Goal: Information Seeking & Learning: Check status

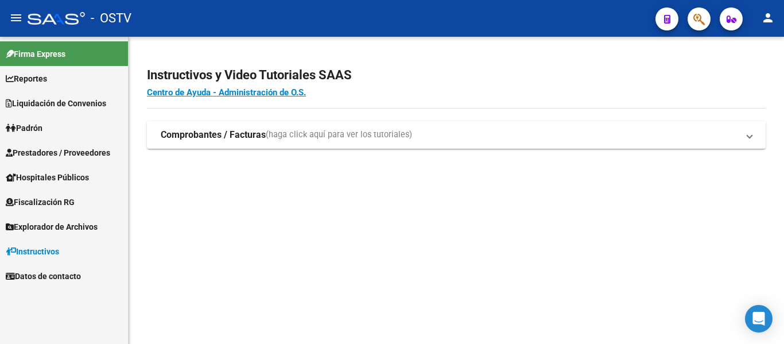
click at [54, 131] on link "Padrón" at bounding box center [64, 127] width 128 height 25
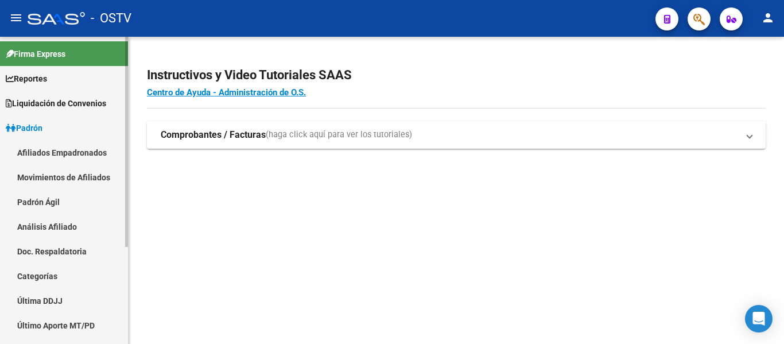
click at [55, 197] on link "Padrón Ágil" at bounding box center [64, 201] width 128 height 25
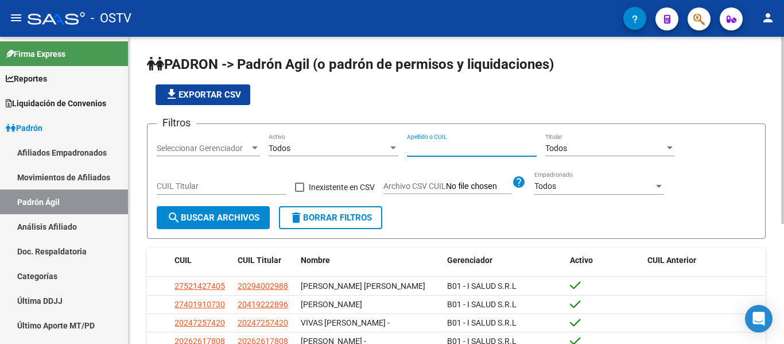
click at [438, 143] on input "Apellido o CUIL" at bounding box center [472, 148] width 130 height 10
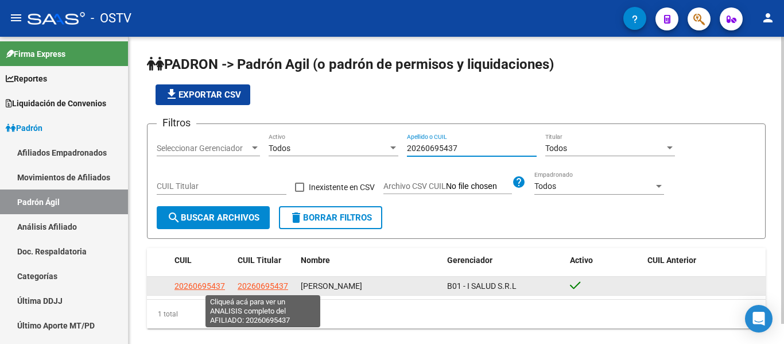
type input "20260695437"
click at [263, 290] on span "20260695437" at bounding box center [263, 285] width 51 height 9
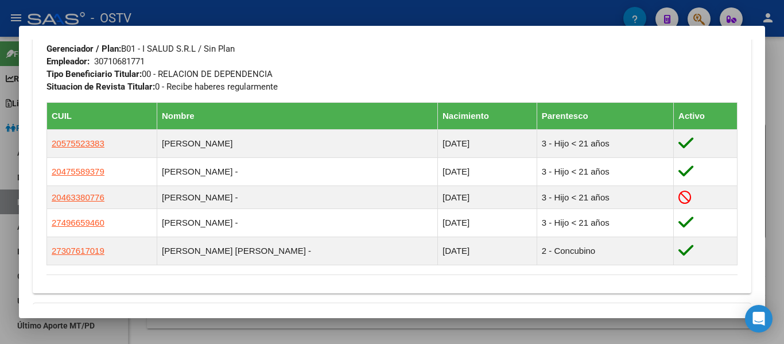
scroll to position [637, 0]
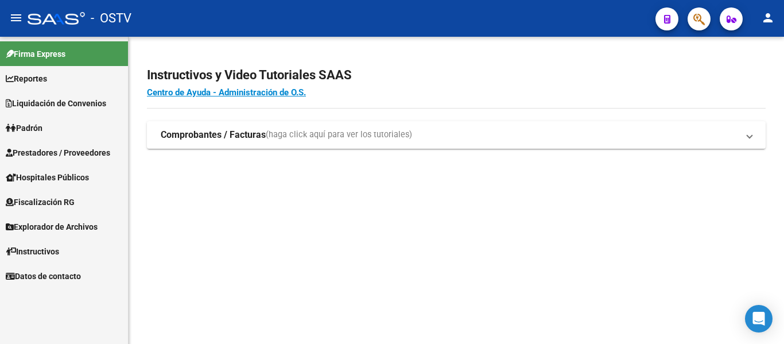
click at [42, 132] on span "Padrón" at bounding box center [24, 128] width 37 height 13
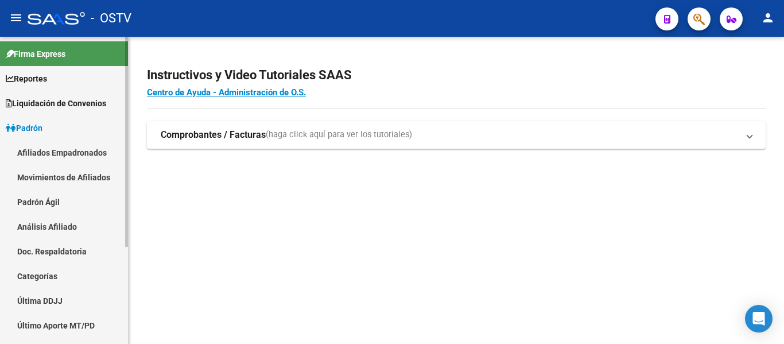
click at [46, 196] on link "Padrón Ágil" at bounding box center [64, 201] width 128 height 25
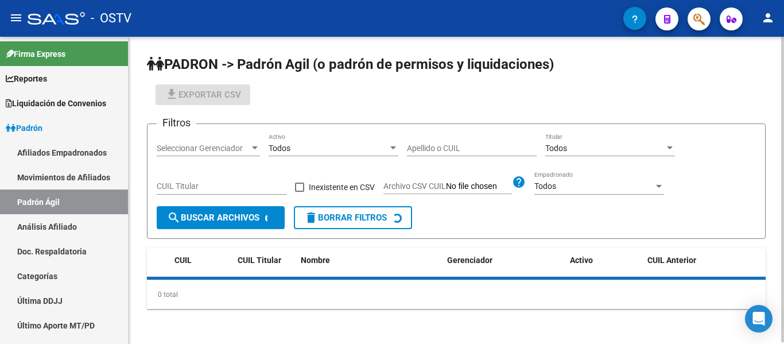
click at [445, 147] on input "Apellido o CUIL" at bounding box center [472, 148] width 130 height 10
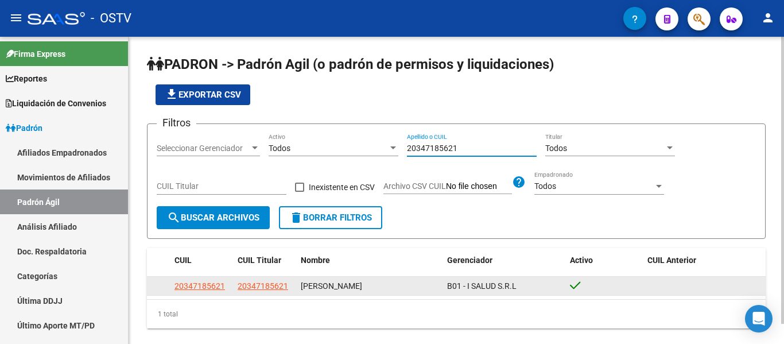
type input "20347185621"
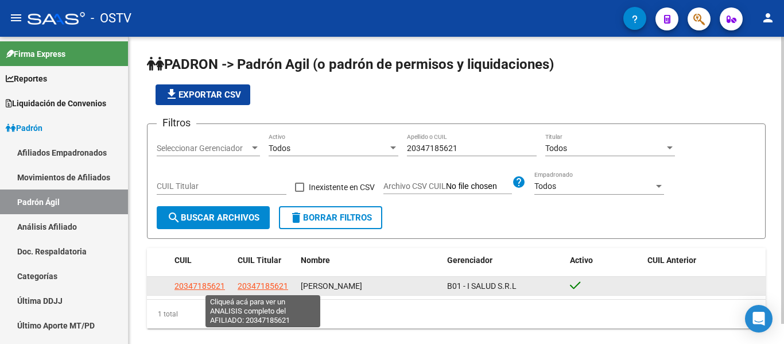
click at [256, 285] on span "20347185621" at bounding box center [263, 285] width 51 height 9
type textarea "20347185621"
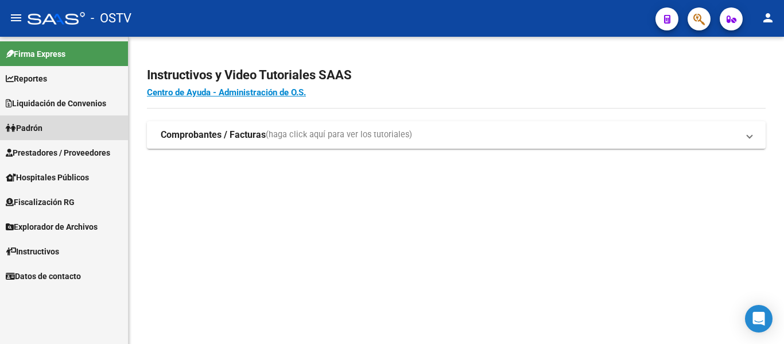
click at [33, 134] on span "Padrón" at bounding box center [24, 128] width 37 height 13
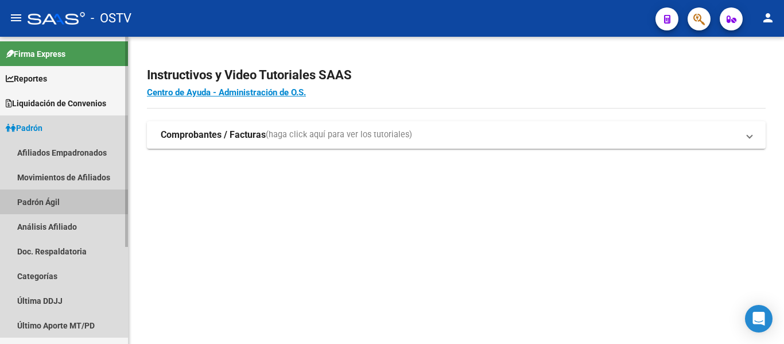
click at [32, 199] on link "Padrón Ágil" at bounding box center [64, 201] width 128 height 25
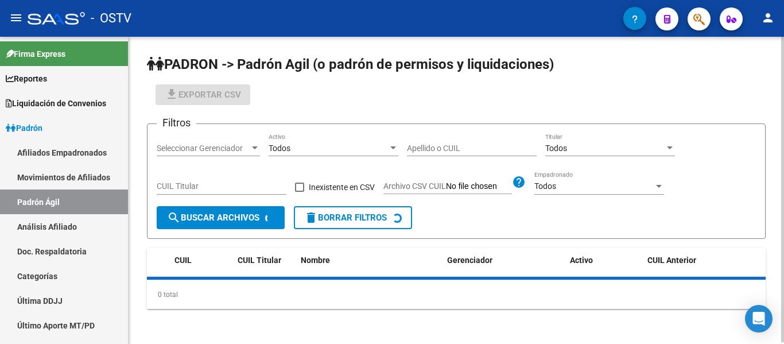
click at [418, 154] on div "Apellido o CUIL" at bounding box center [472, 144] width 130 height 23
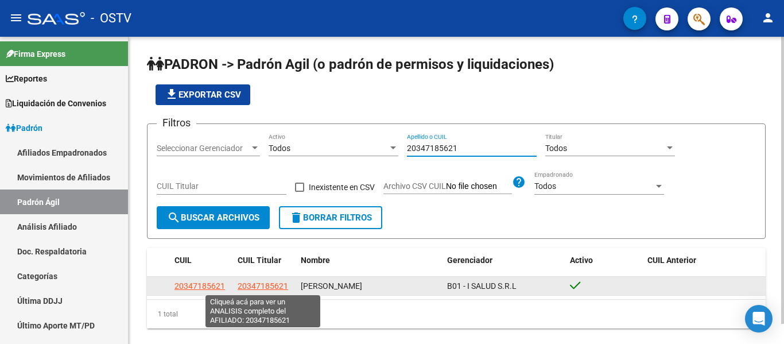
type input "20347185621"
click at [270, 285] on span "20347185621" at bounding box center [263, 285] width 51 height 9
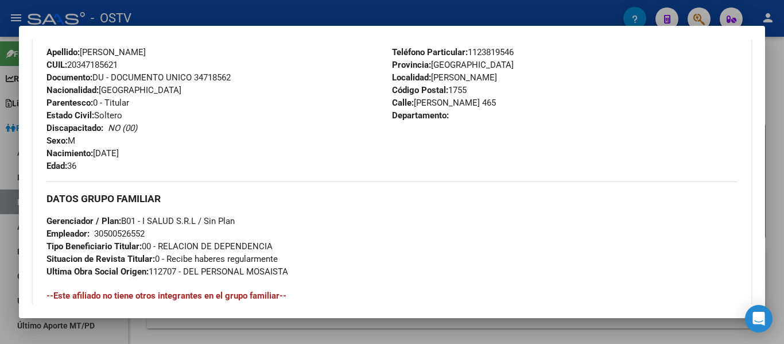
scroll to position [596, 0]
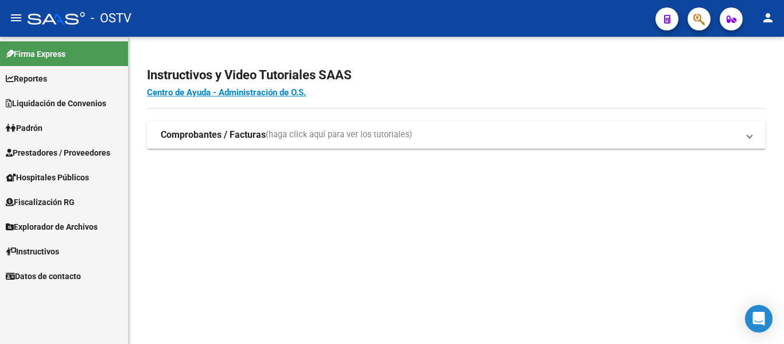
click at [42, 126] on span "Padrón" at bounding box center [24, 128] width 37 height 13
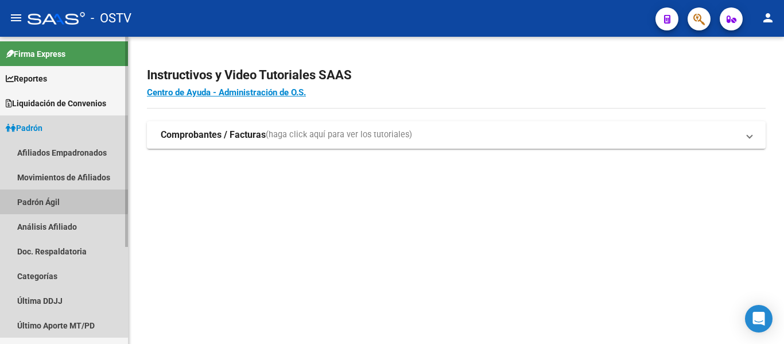
click at [41, 199] on link "Padrón Ágil" at bounding box center [64, 201] width 128 height 25
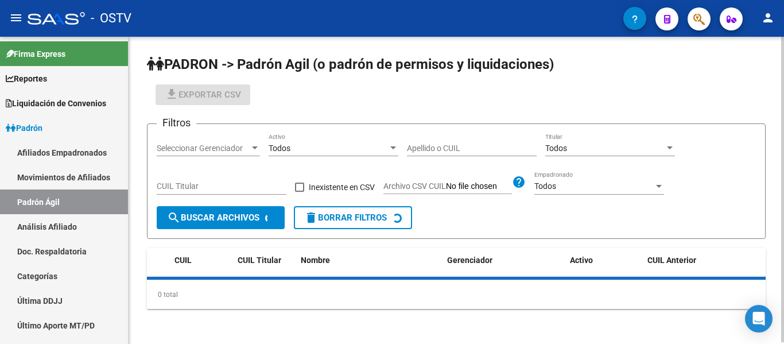
click at [440, 143] on input "Apellido o CUIL" at bounding box center [472, 148] width 130 height 10
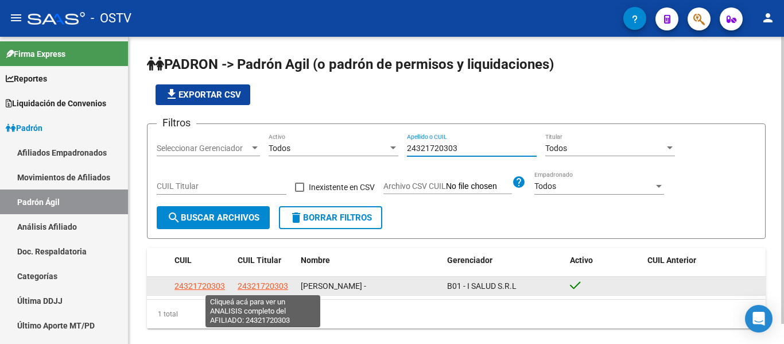
type input "24321720303"
click at [255, 288] on span "24321720303" at bounding box center [263, 285] width 51 height 9
type textarea "24321720303"
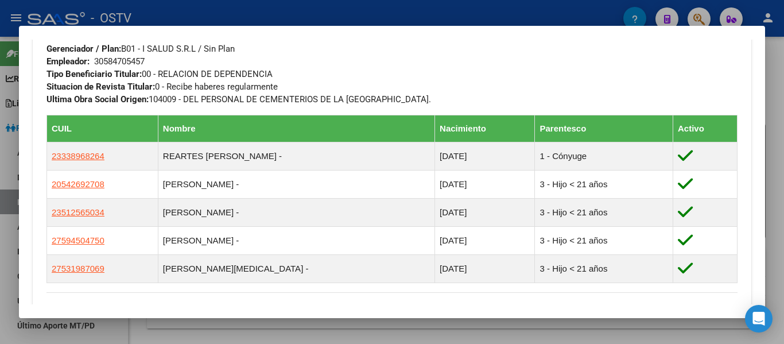
scroll to position [637, 0]
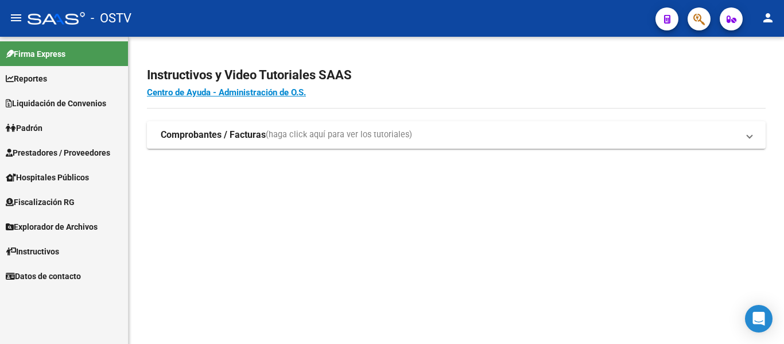
click at [22, 126] on span "Padrón" at bounding box center [24, 128] width 37 height 13
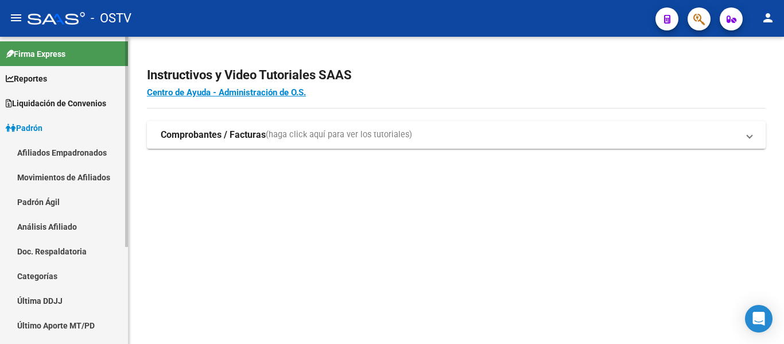
click at [28, 201] on link "Padrón Ágil" at bounding box center [64, 201] width 128 height 25
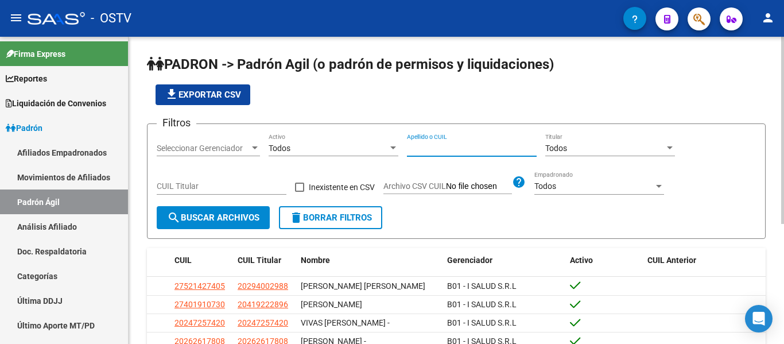
click at [442, 150] on input "Apellido o CUIL" at bounding box center [472, 148] width 130 height 10
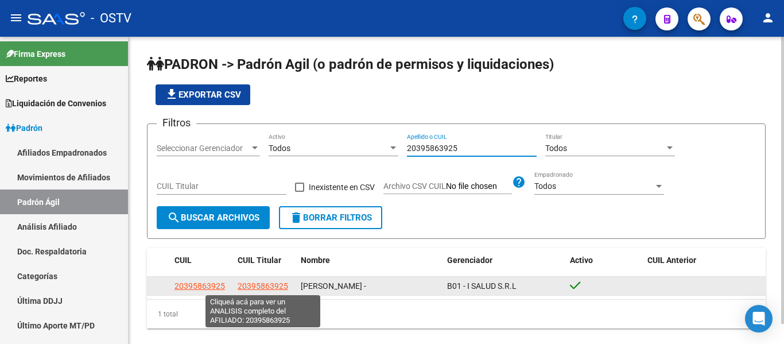
type input "20395863925"
click at [262, 285] on span "20395863925" at bounding box center [263, 285] width 51 height 9
type textarea "20395863925"
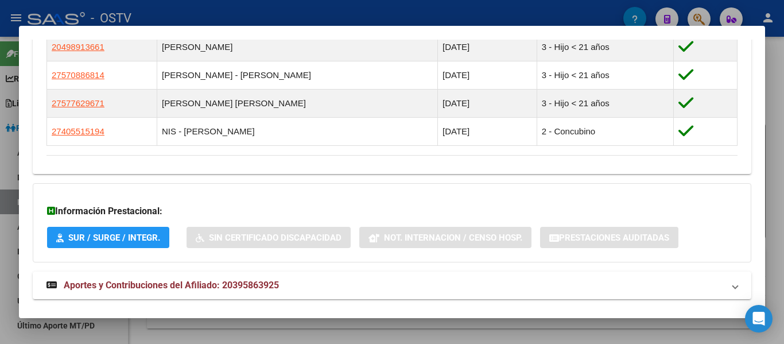
scroll to position [574, 0]
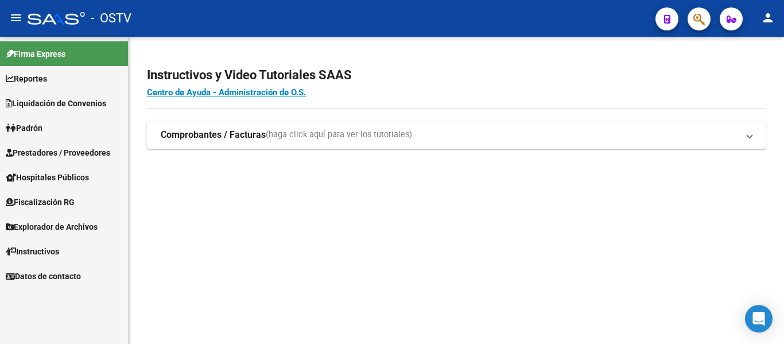
click at [26, 132] on span "Padrón" at bounding box center [24, 128] width 37 height 13
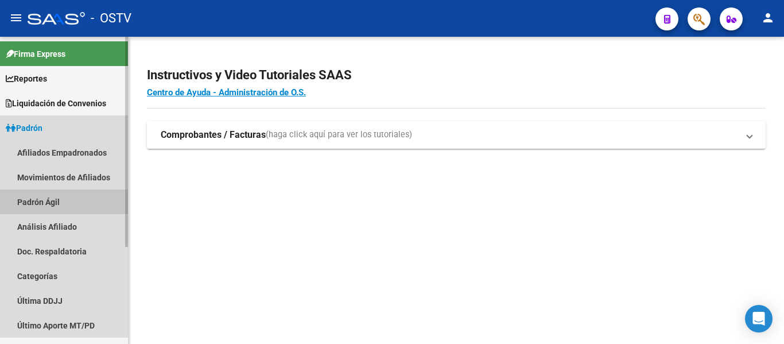
click at [26, 200] on link "Padrón Ágil" at bounding box center [64, 201] width 128 height 25
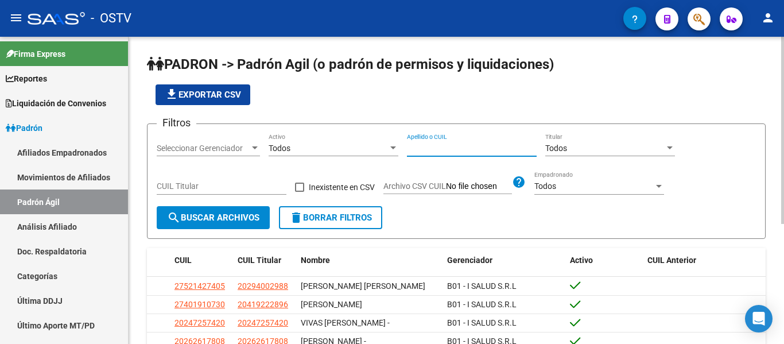
click at [426, 152] on input "Apellido o CUIL" at bounding box center [472, 148] width 130 height 10
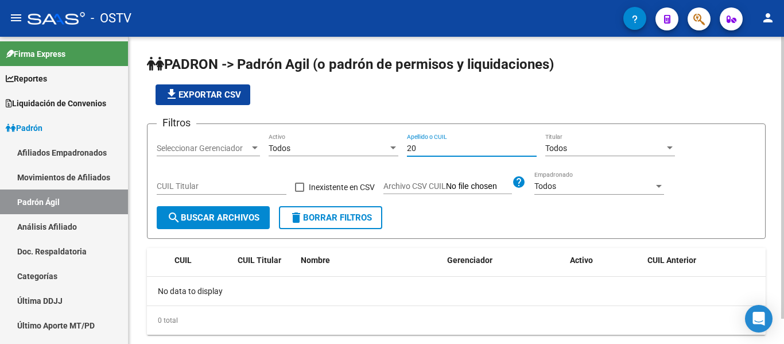
type input "2"
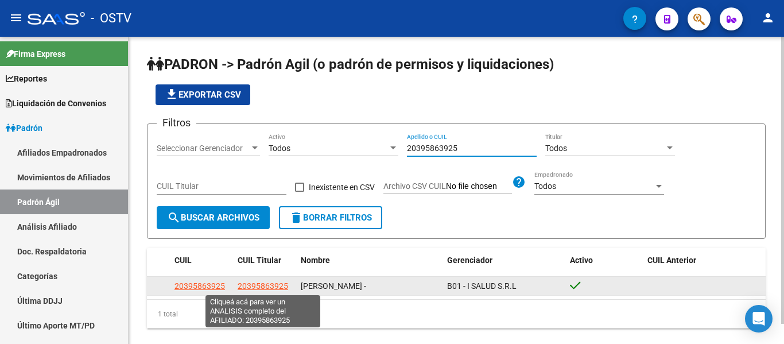
type input "20395863925"
click at [263, 285] on span "20395863925" at bounding box center [263, 285] width 51 height 9
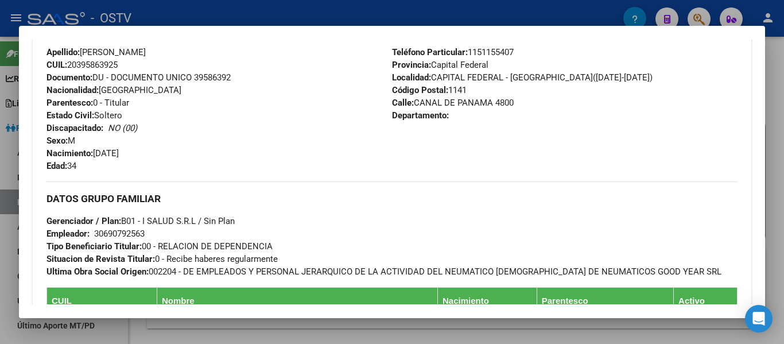
scroll to position [580, 0]
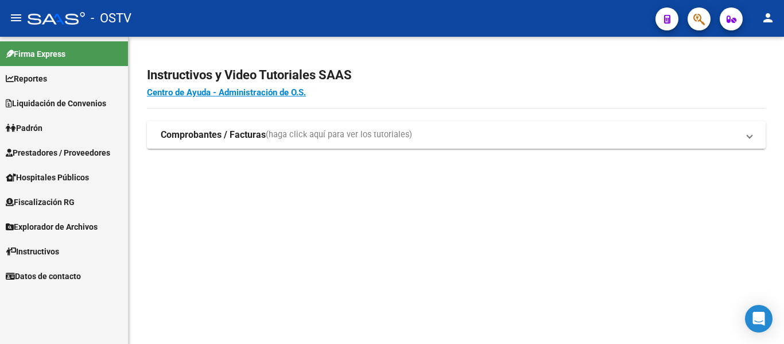
click at [29, 125] on span "Padrón" at bounding box center [24, 128] width 37 height 13
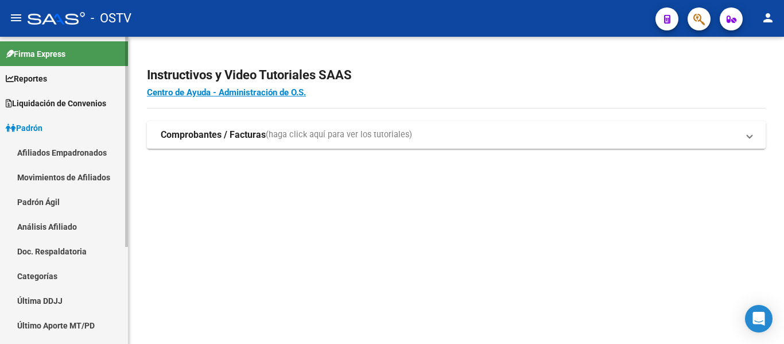
click at [29, 204] on link "Padrón Ágil" at bounding box center [64, 201] width 128 height 25
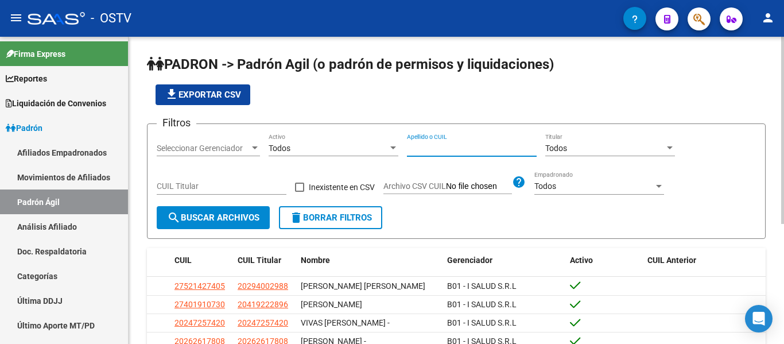
click at [455, 146] on input "Apellido o CUIL" at bounding box center [472, 148] width 130 height 10
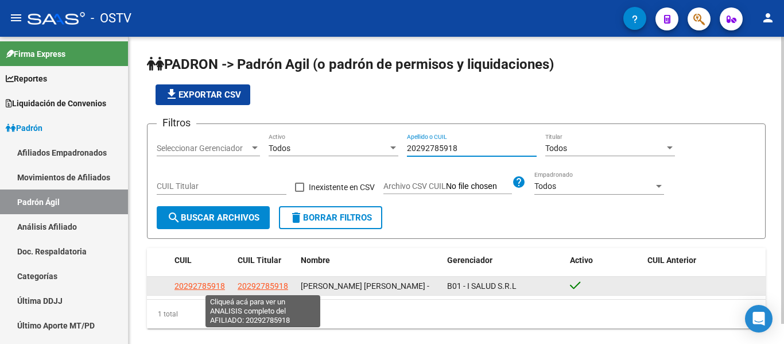
type input "20292785918"
click at [277, 286] on span "20292785918" at bounding box center [263, 285] width 51 height 9
type textarea "20292785918"
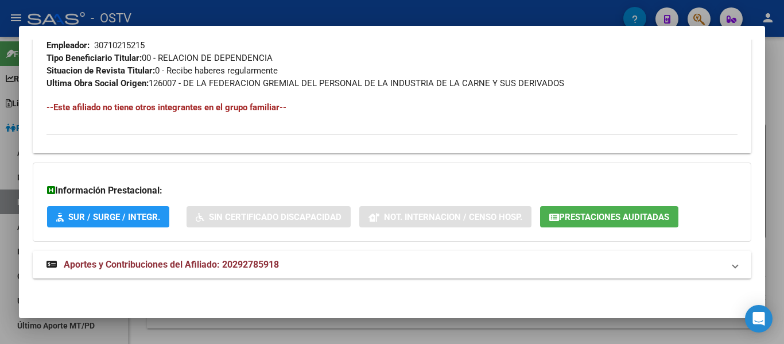
scroll to position [538, 0]
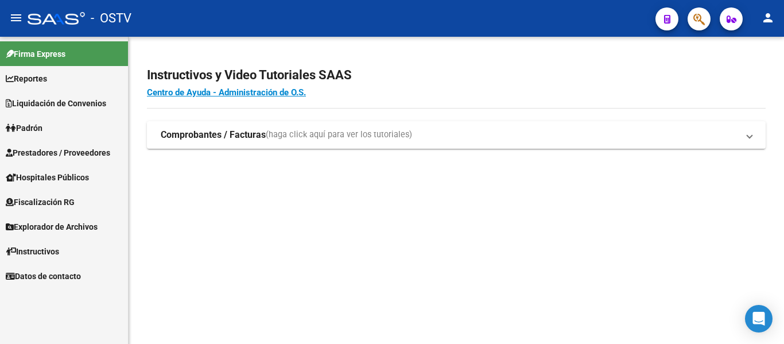
click at [34, 127] on span "Padrón" at bounding box center [24, 128] width 37 height 13
click at [41, 127] on span "Padrón" at bounding box center [24, 128] width 37 height 13
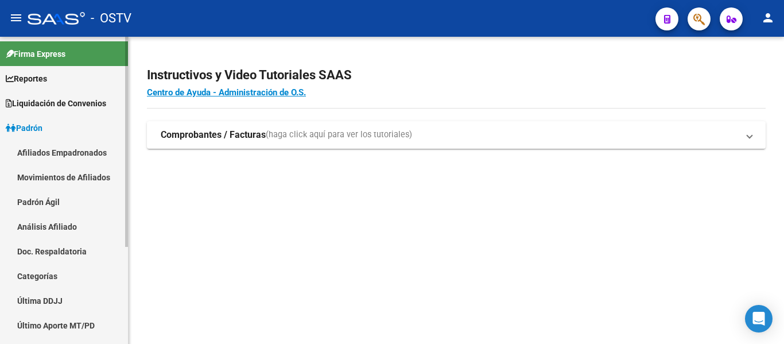
click at [49, 203] on link "Padrón Ágil" at bounding box center [64, 201] width 128 height 25
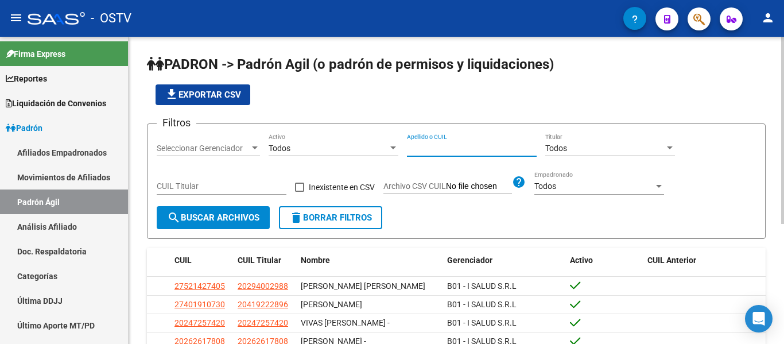
click at [430, 145] on input "Apellido o CUIL" at bounding box center [472, 148] width 130 height 10
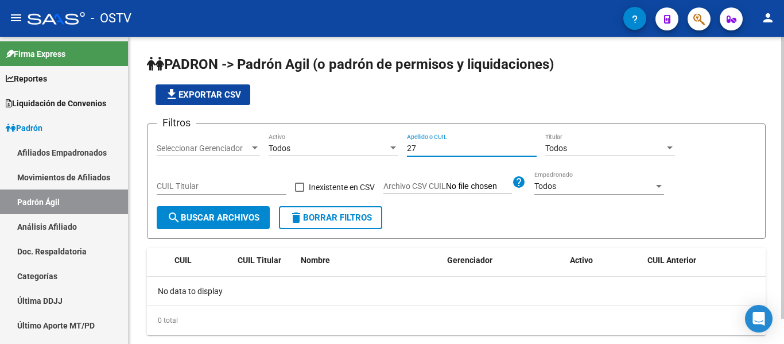
type input "2"
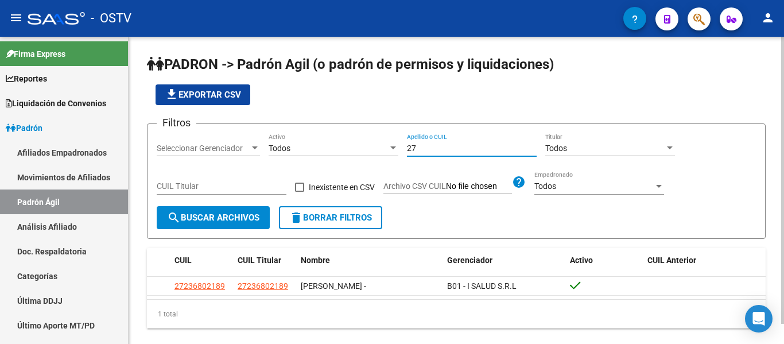
type input "2"
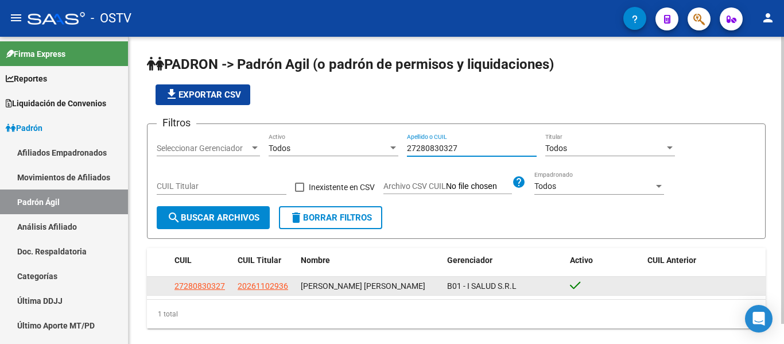
type input "27280830327"
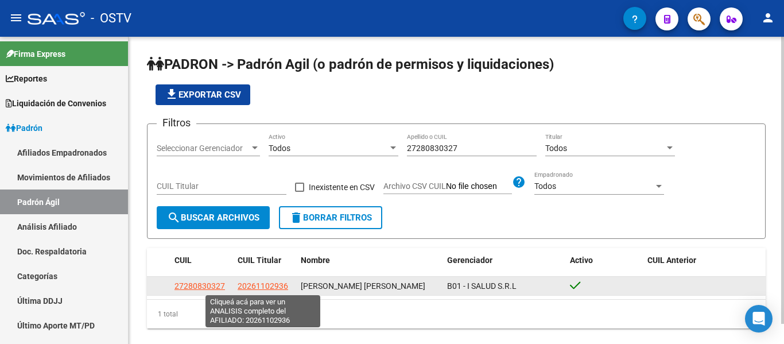
click at [258, 281] on span "20261102936" at bounding box center [263, 285] width 51 height 9
type textarea "20261102936"
